Goal: Information Seeking & Learning: Find specific fact

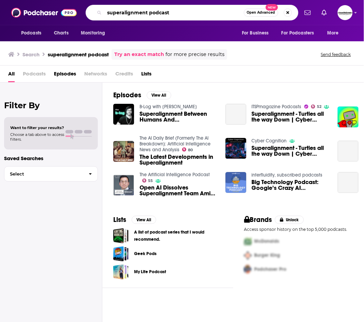
drag, startPoint x: 0, startPoint y: 0, endPoint x: 219, endPoint y: 9, distance: 219.0
click at [219, 9] on input "superalignment podcast" at bounding box center [174, 12] width 140 height 11
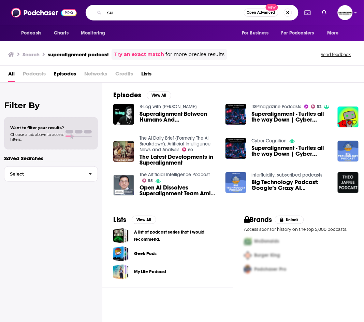
type input "s"
type input "[PERSON_NAME]'s podcast"
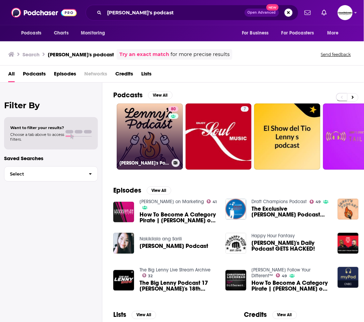
click at [155, 128] on link "80 [PERSON_NAME]'s Podcast: Product | Career | Growth" at bounding box center [150, 136] width 66 height 66
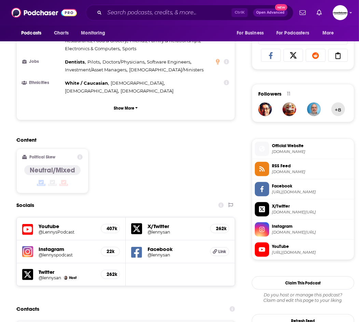
scroll to position [547, 0]
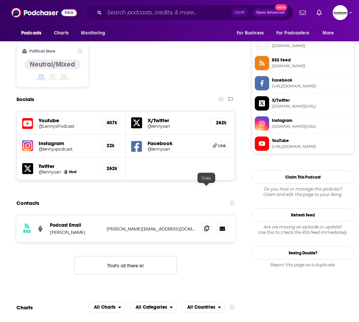
click at [204, 226] on icon at bounding box center [206, 228] width 5 height 5
